Goal: Task Accomplishment & Management: Use online tool/utility

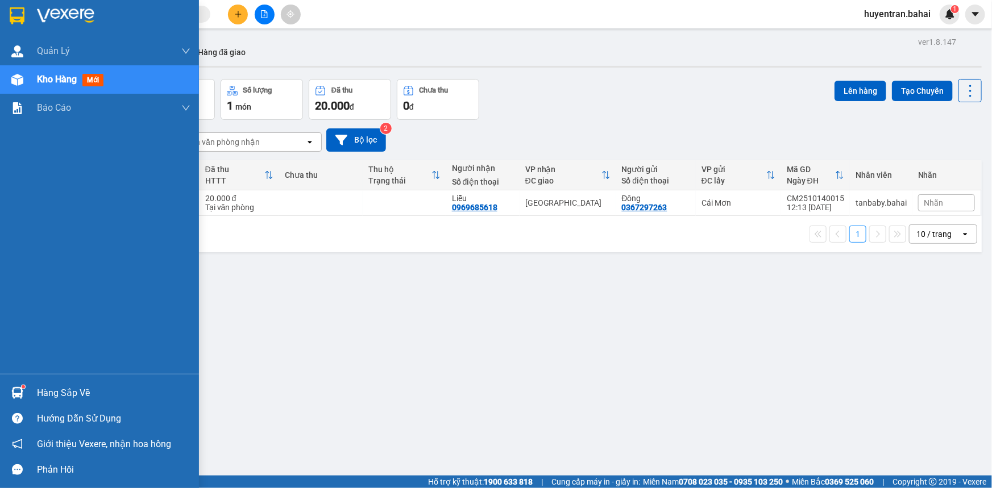
click at [38, 388] on div "Hàng sắp về" at bounding box center [113, 393] width 153 height 17
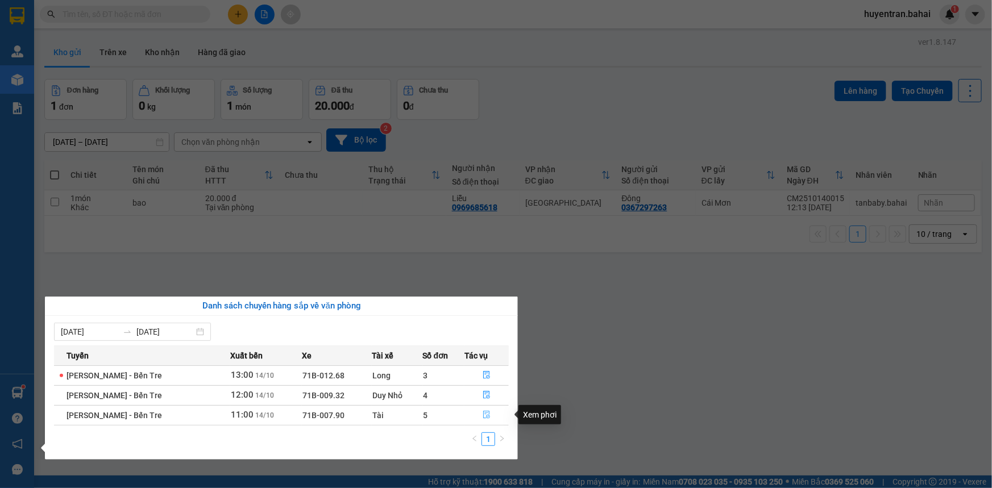
click at [488, 415] on icon "file-done" at bounding box center [486, 415] width 8 height 8
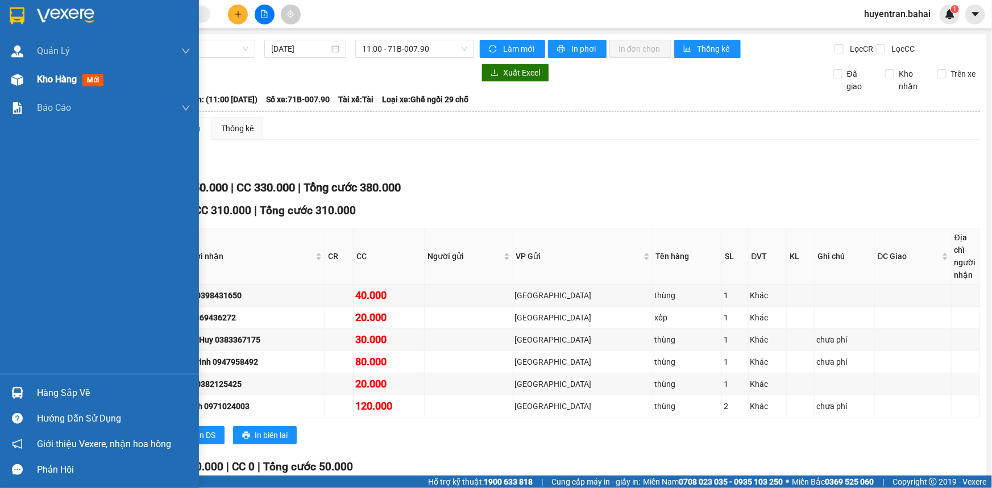
click at [65, 77] on span "Kho hàng" at bounding box center [57, 79] width 40 height 11
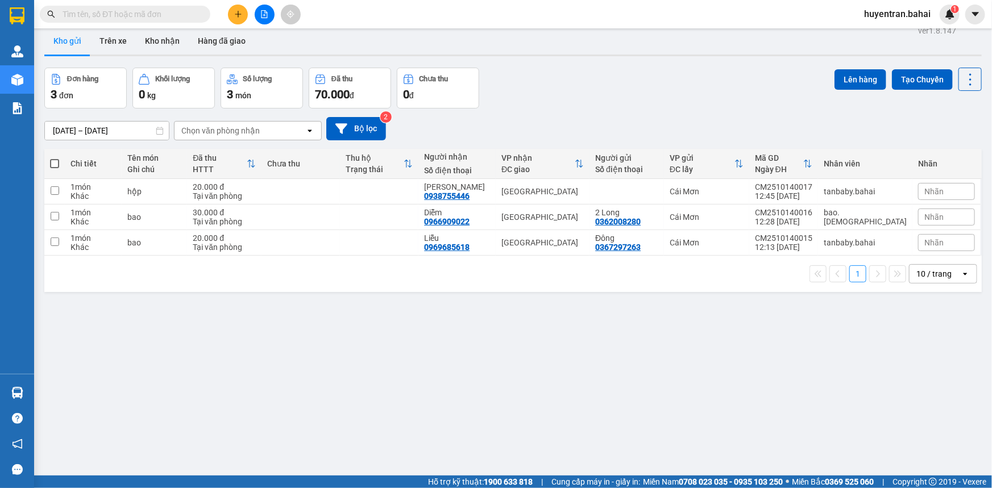
scroll to position [20, 0]
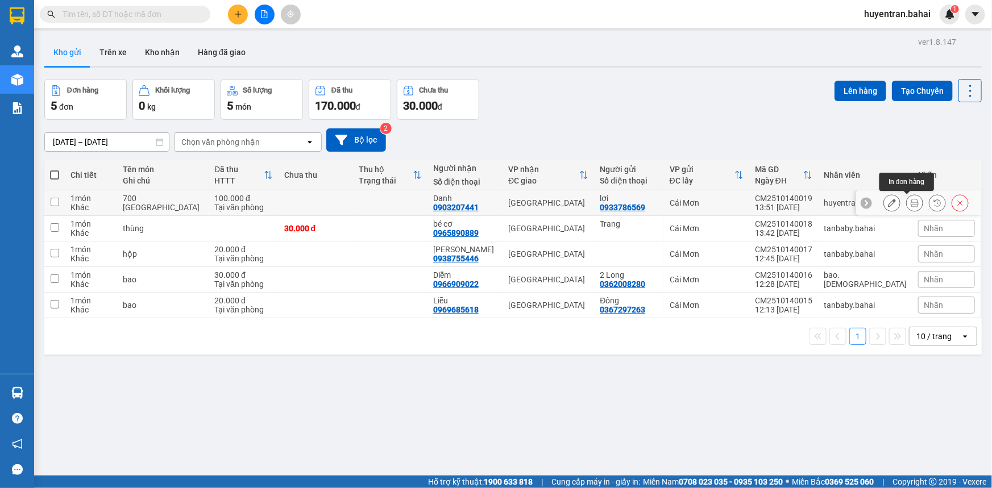
drag, startPoint x: 907, startPoint y: 205, endPoint x: 901, endPoint y: 201, distance: 7.6
click at [910, 204] on icon at bounding box center [914, 203] width 8 height 8
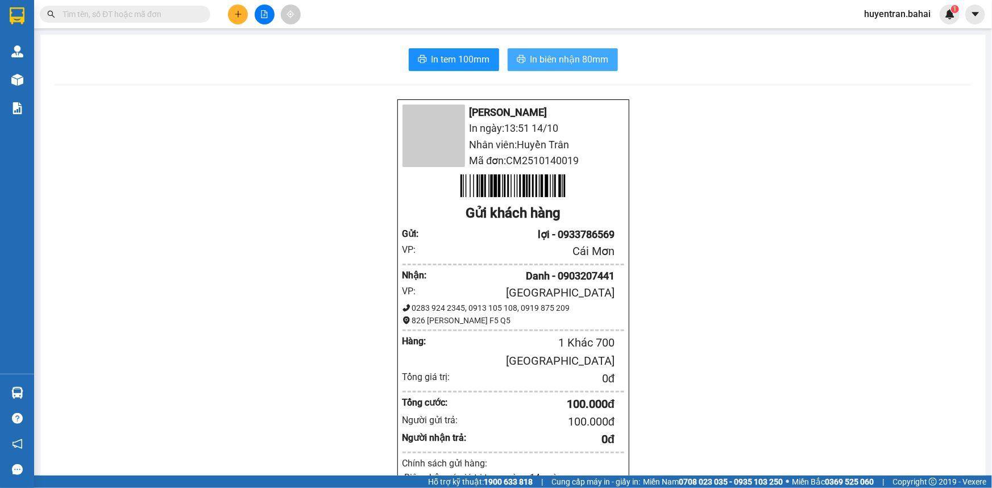
click at [549, 65] on span "In biên nhận 80mm" at bounding box center [569, 59] width 78 height 14
click at [451, 58] on span "In tem 100mm" at bounding box center [460, 59] width 59 height 14
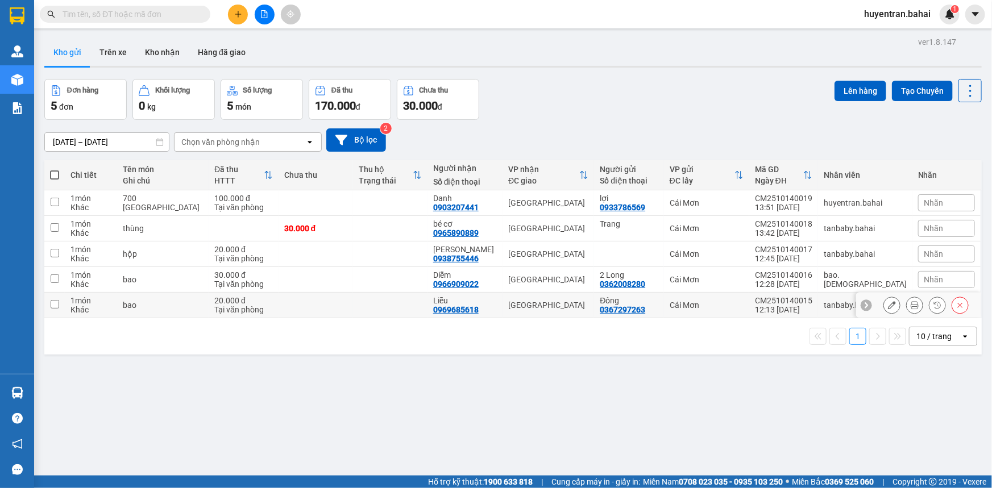
click at [780, 308] on div "12:13 [DATE]" at bounding box center [783, 309] width 57 height 9
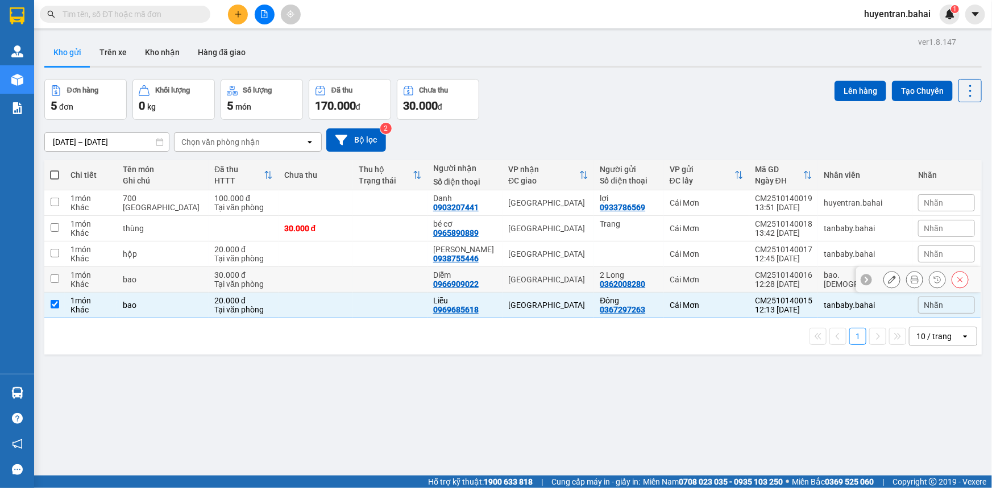
click at [773, 280] on td "CM2510140016 12:28 14/10" at bounding box center [783, 280] width 69 height 26
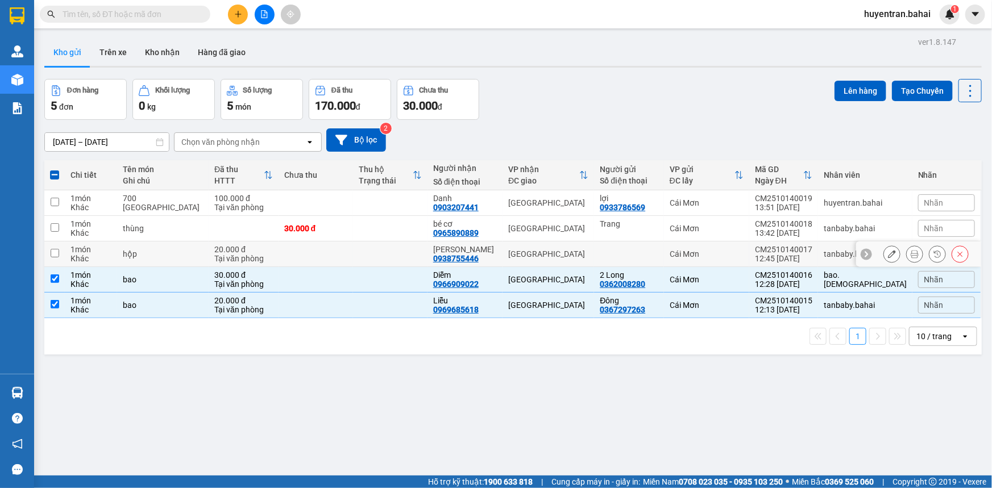
click at [780, 262] on div "12:45 [DATE]" at bounding box center [783, 258] width 57 height 9
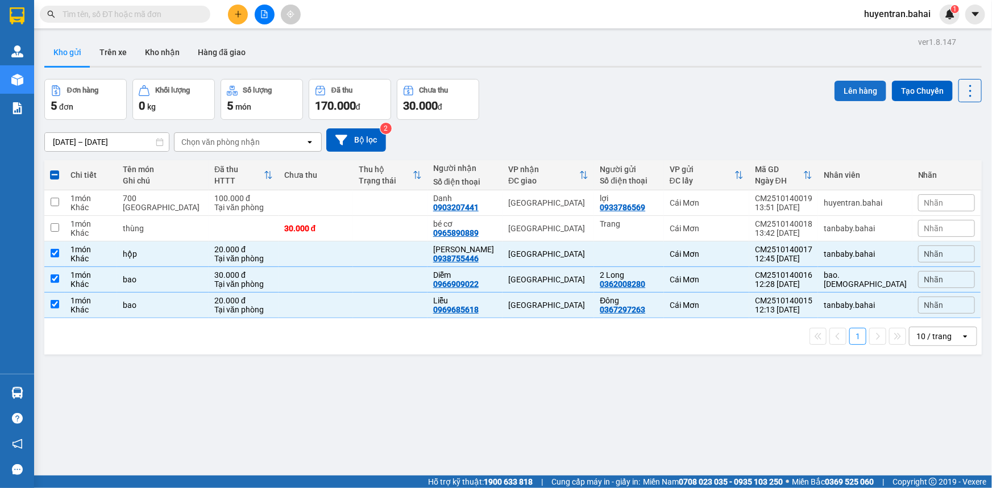
click at [869, 91] on button "Lên hàng" at bounding box center [860, 91] width 52 height 20
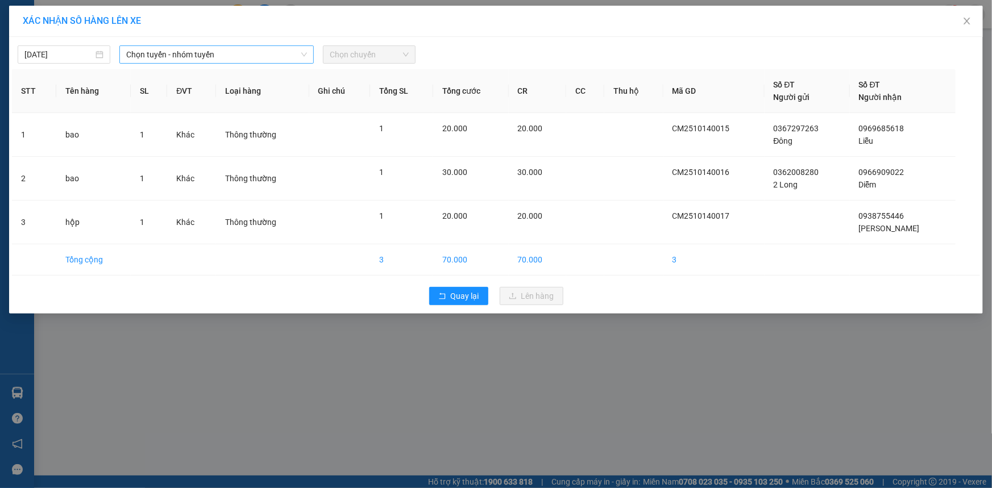
click at [238, 58] on span "Chọn tuyến - nhóm tuyến" at bounding box center [216, 54] width 181 height 17
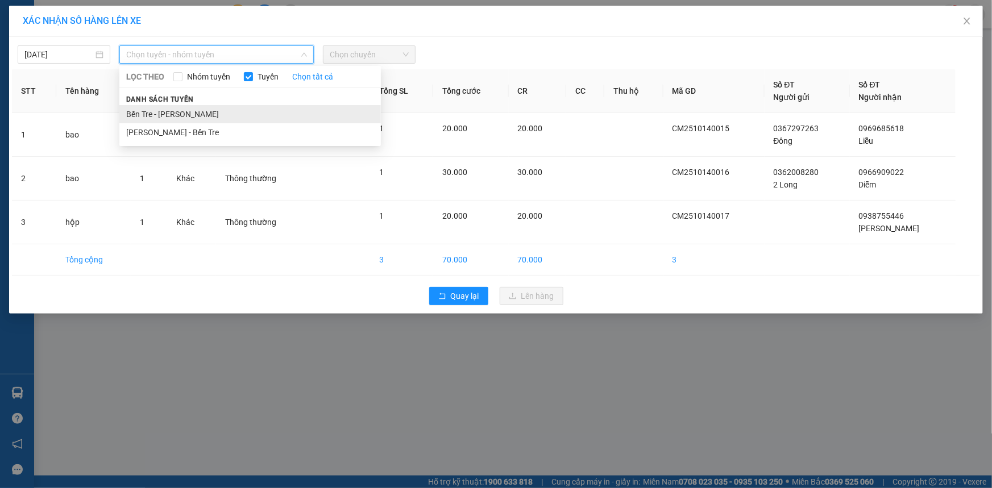
drag, startPoint x: 225, startPoint y: 108, endPoint x: 263, endPoint y: 91, distance: 41.7
click at [226, 106] on li "Bến Tre - Hồ Chí Minh" at bounding box center [249, 114] width 261 height 18
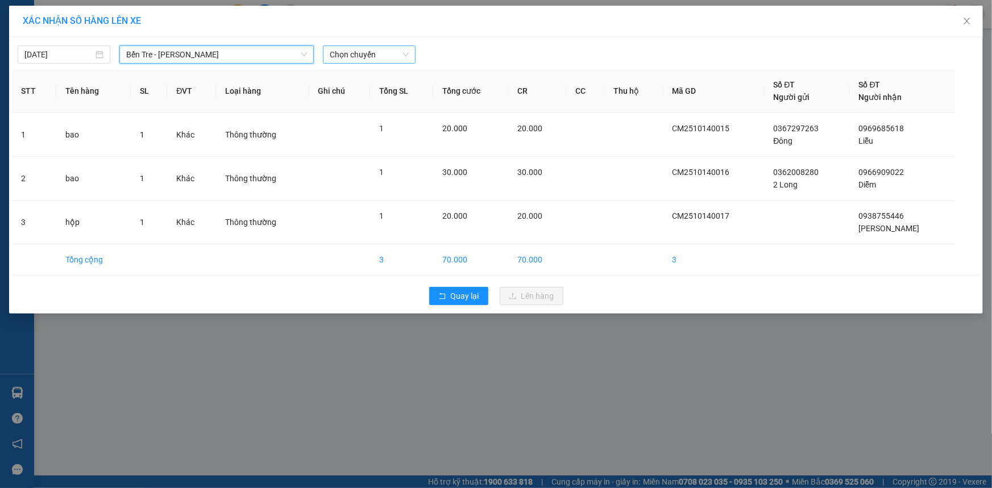
click at [351, 58] on span "Chọn chuyến" at bounding box center [369, 54] width 79 height 17
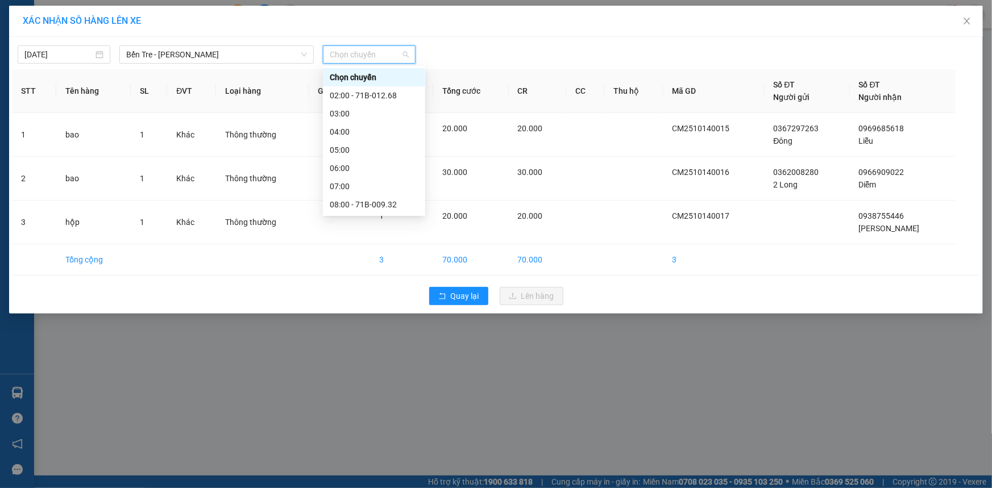
drag, startPoint x: 353, startPoint y: 141, endPoint x: 390, endPoint y: 102, distance: 53.9
click at [353, 289] on div "13:00" at bounding box center [374, 295] width 89 height 13
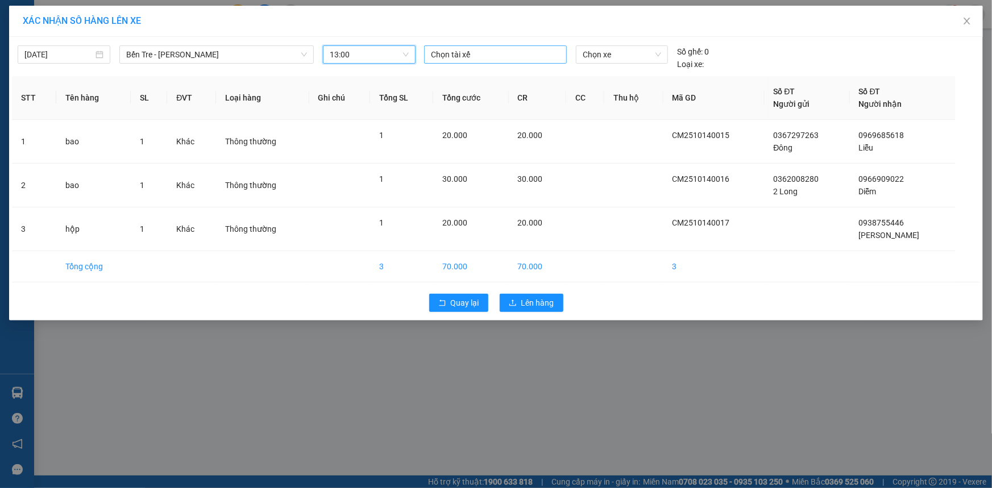
click at [438, 58] on div at bounding box center [495, 55] width 137 height 14
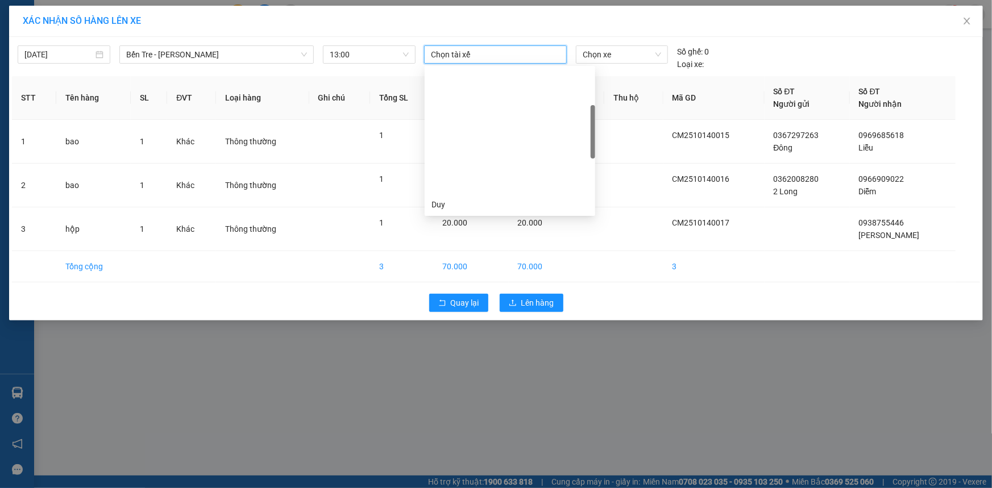
click at [468, 235] on div "Nhân" at bounding box center [509, 241] width 157 height 13
click at [597, 59] on span "Chọn xe" at bounding box center [621, 54] width 78 height 17
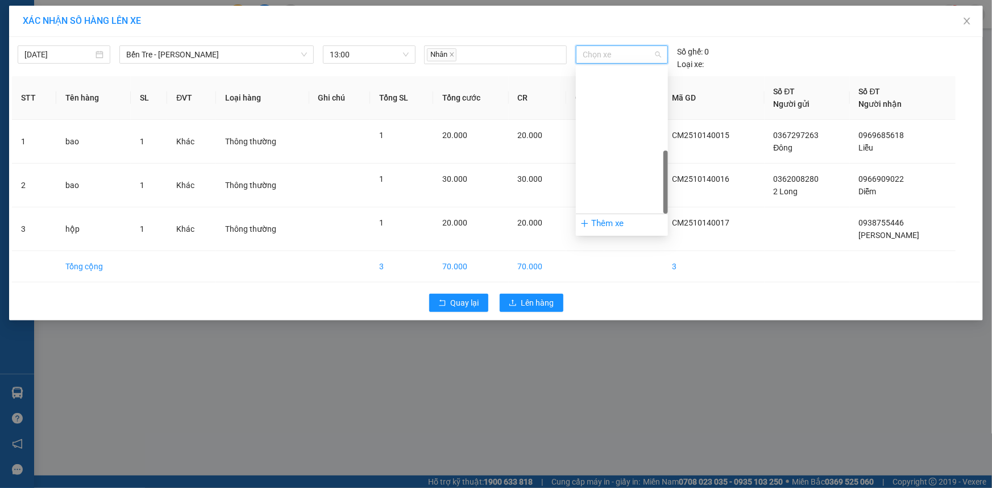
click at [627, 453] on div "71H-051.13" at bounding box center [621, 459] width 78 height 13
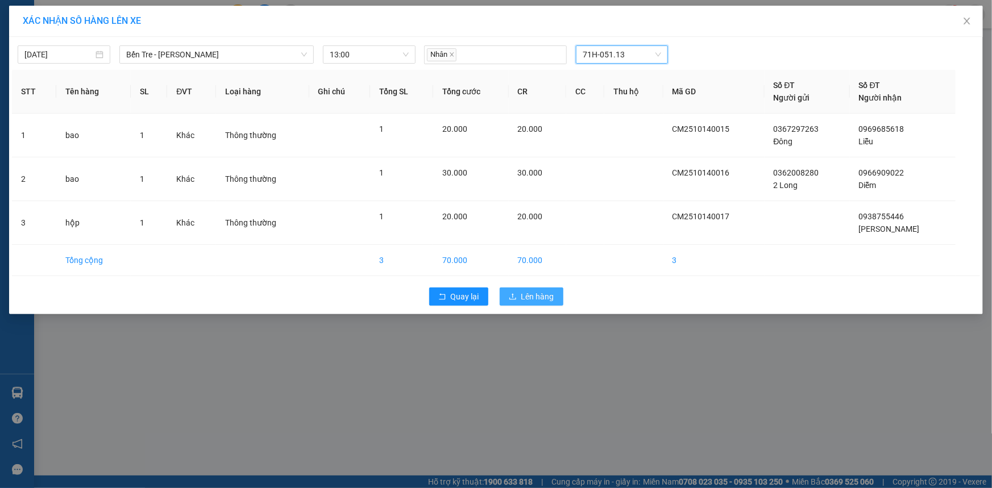
click at [545, 293] on span "Lên hàng" at bounding box center [537, 296] width 33 height 13
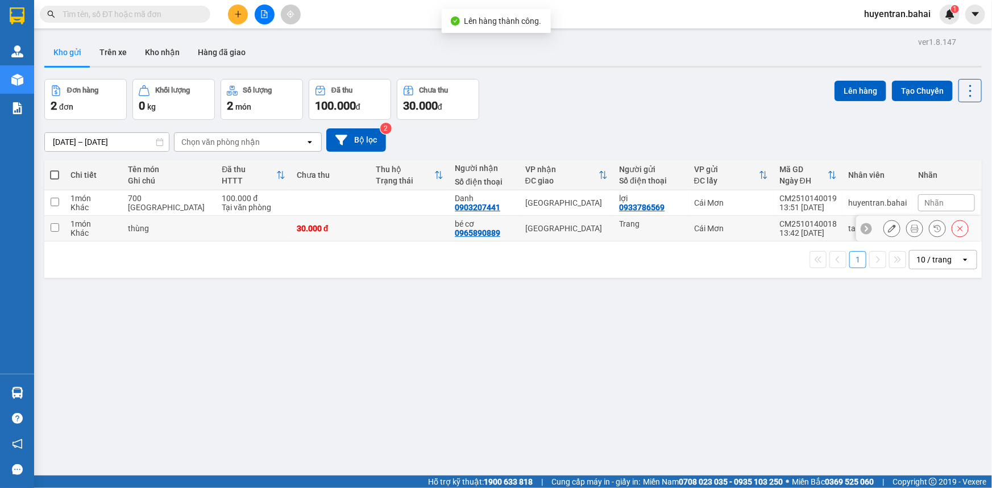
click at [790, 234] on div "13:42 14/10" at bounding box center [807, 232] width 57 height 9
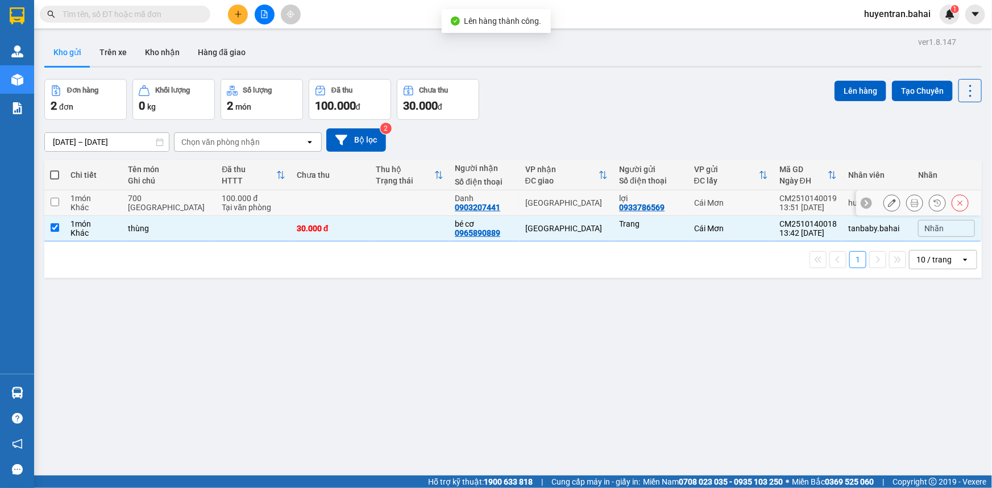
click at [792, 207] on div "13:51 14/10" at bounding box center [807, 207] width 57 height 9
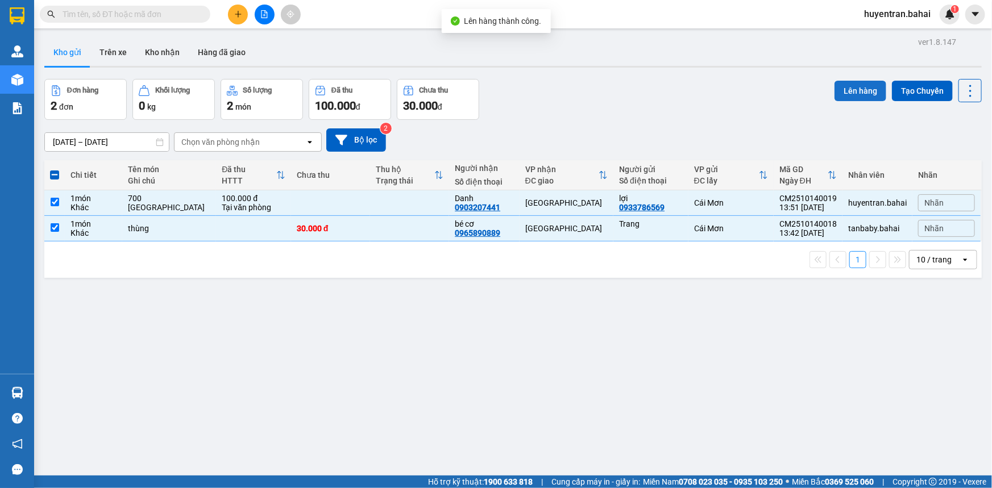
click at [841, 88] on button "Lên hàng" at bounding box center [860, 91] width 52 height 20
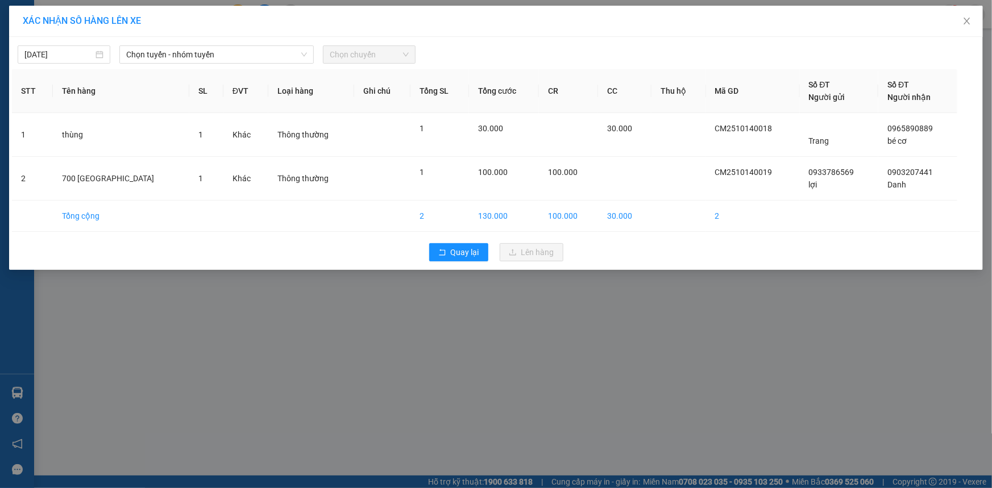
click at [231, 64] on div "14/10/2025 Chọn tuyến - nhóm tuyến Chọn chuyến STT Tên hàng SL ĐVT Loại hàng Gh…" at bounding box center [495, 153] width 973 height 233
click at [233, 51] on span "Chọn tuyến - nhóm tuyến" at bounding box center [216, 54] width 181 height 17
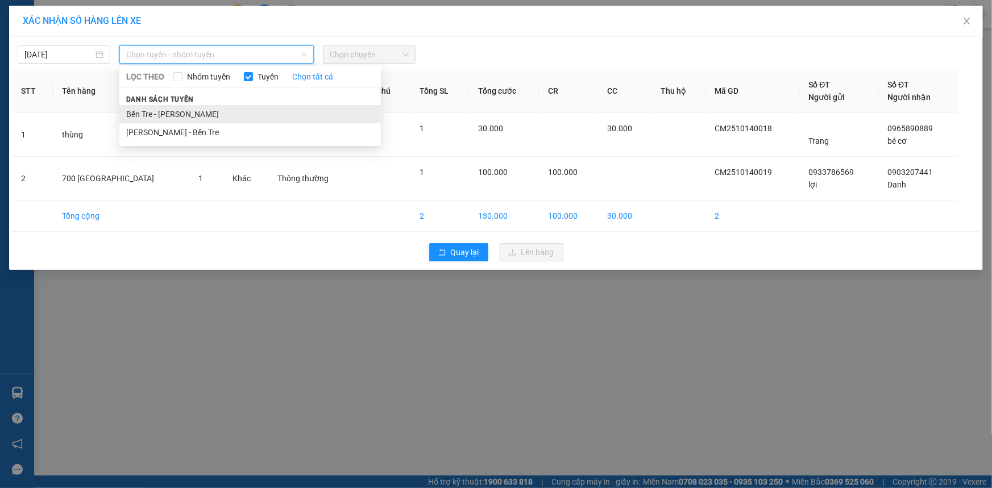
click at [202, 117] on li "Bến Tre - Hồ Chí Minh" at bounding box center [249, 114] width 261 height 18
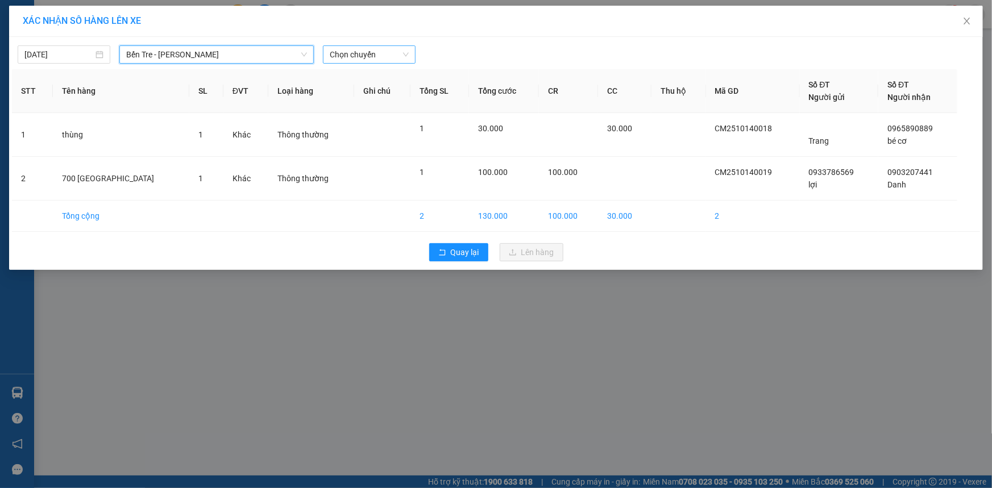
click at [349, 51] on span "Chọn chuyến" at bounding box center [369, 54] width 79 height 17
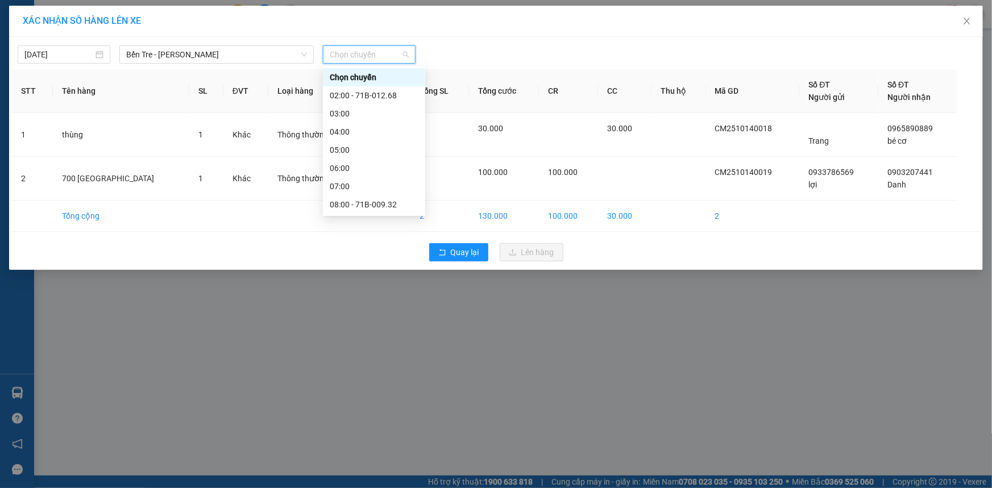
click at [359, 307] on div "14:00" at bounding box center [374, 313] width 89 height 13
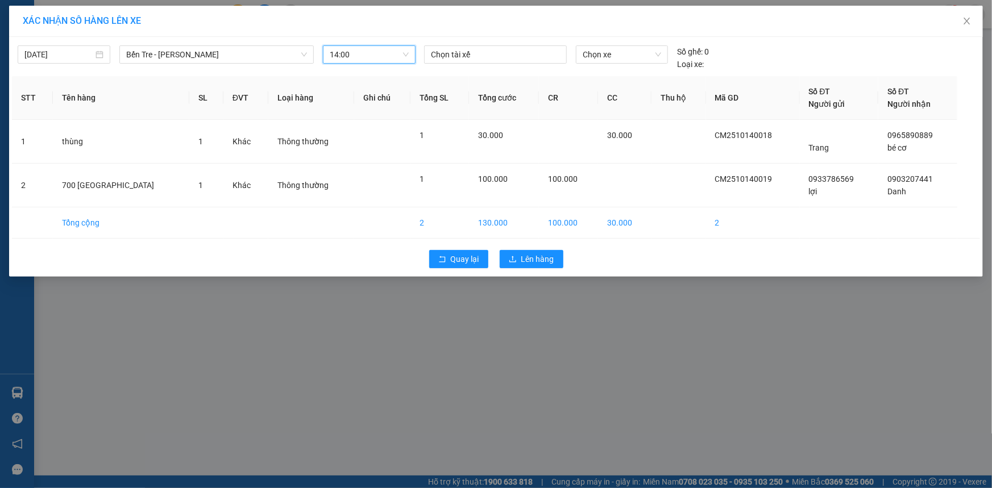
drag, startPoint x: 447, startPoint y: 52, endPoint x: 455, endPoint y: 94, distance: 42.7
click at [448, 53] on div at bounding box center [495, 55] width 137 height 14
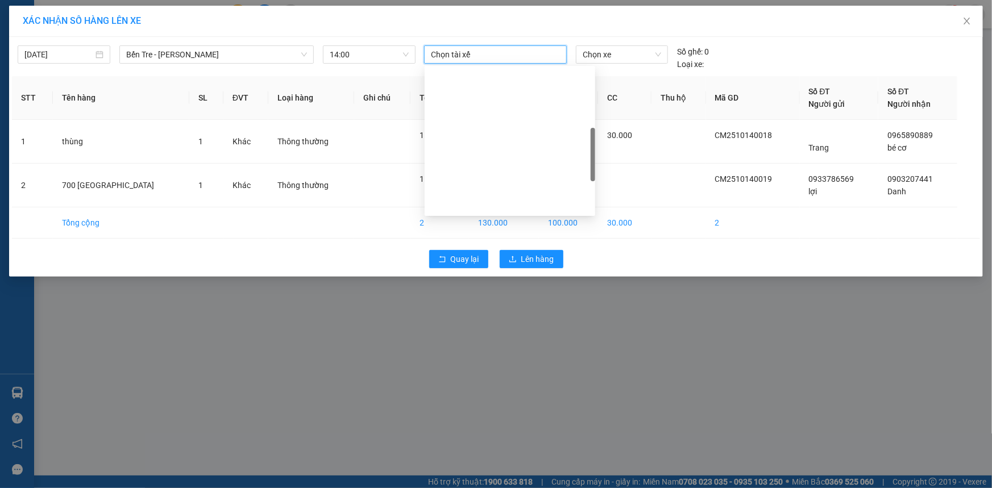
click at [488, 380] on div "Khang" at bounding box center [509, 386] width 157 height 13
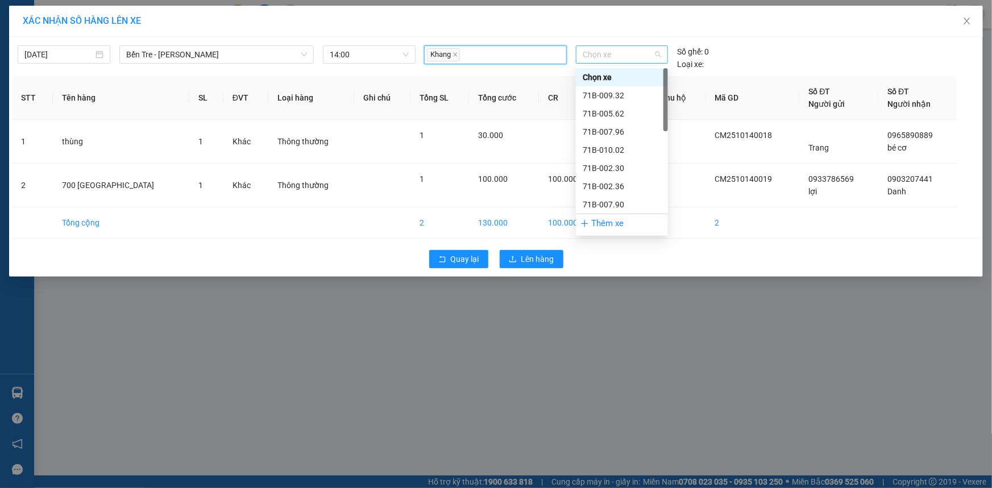
click at [614, 53] on span "Chọn xe" at bounding box center [621, 54] width 78 height 17
click at [622, 172] on div "71B-002.30" at bounding box center [621, 168] width 78 height 13
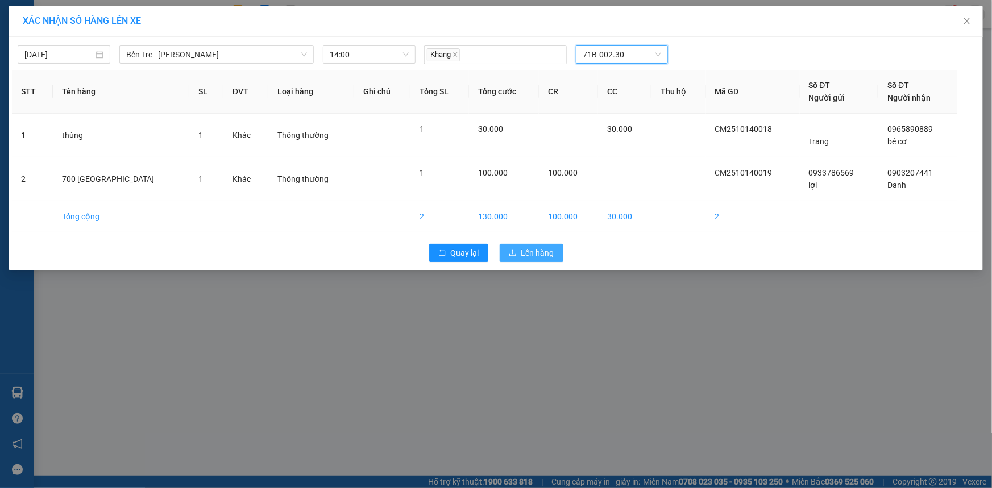
click at [536, 248] on span "Lên hàng" at bounding box center [537, 253] width 33 height 13
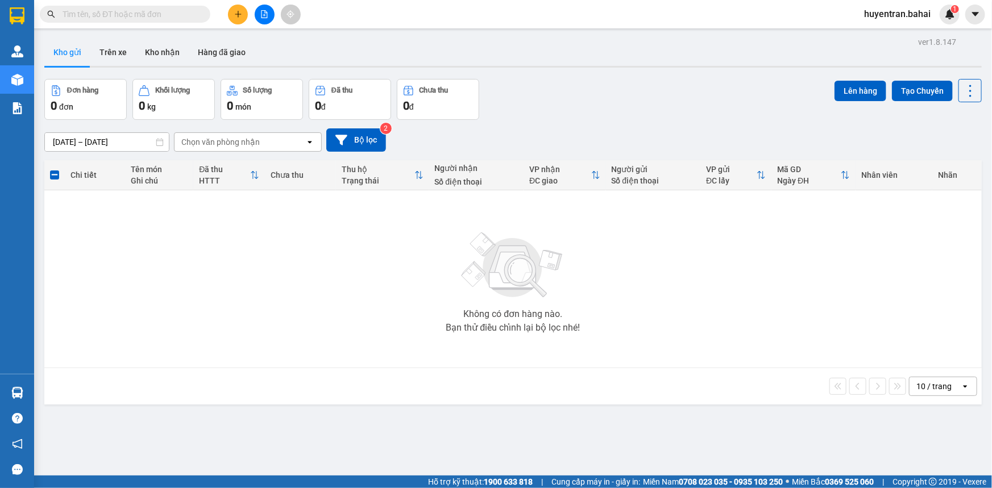
click at [577, 261] on div "Không có đơn hàng nào. Bạn thử điều chỉnh lại bộ lọc nhé!" at bounding box center [513, 279] width 926 height 170
